Goal: Navigation & Orientation: Find specific page/section

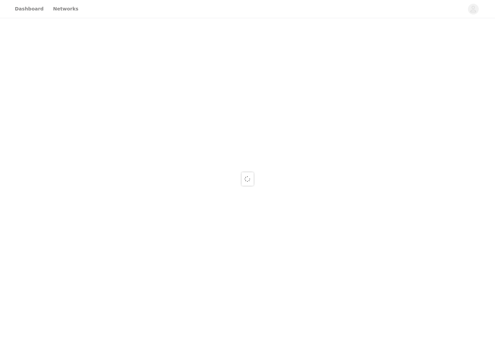
click at [192, 61] on div at bounding box center [247, 179] width 495 height 358
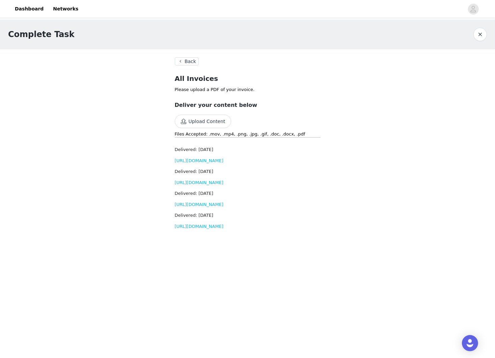
click at [192, 61] on button "Back" at bounding box center [187, 61] width 24 height 8
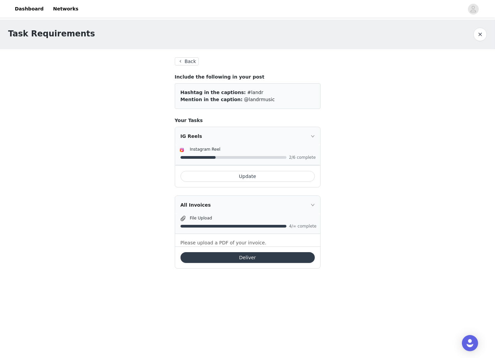
click at [187, 61] on button "Back" at bounding box center [187, 61] width 24 height 8
